Goal: Task Accomplishment & Management: Use online tool/utility

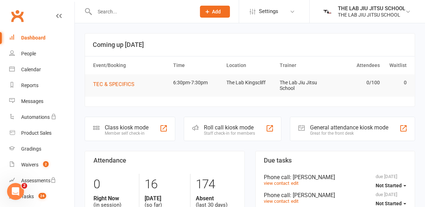
scroll to position [10, 0]
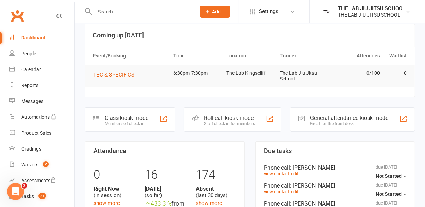
click at [136, 115] on div "Class kiosk mode" at bounding box center [127, 118] width 44 height 7
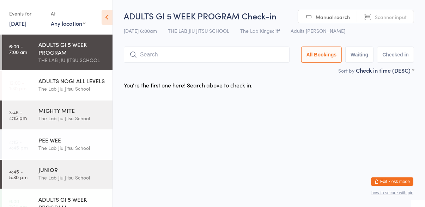
click at [149, 54] on input "search" at bounding box center [207, 55] width 166 height 16
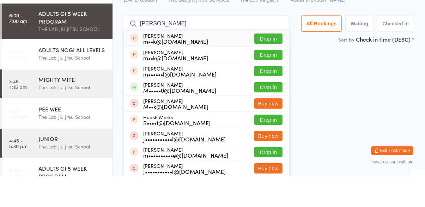
type input "Mark b"
click at [278, 118] on button "Drop in" at bounding box center [268, 118] width 28 height 10
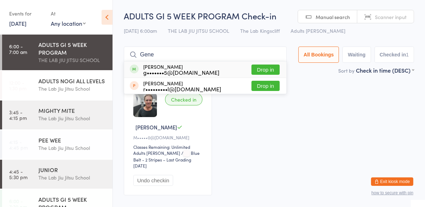
type input "Gene"
click at [277, 71] on button "Drop in" at bounding box center [265, 69] width 28 height 10
